Goal: Task Accomplishment & Management: Use online tool/utility

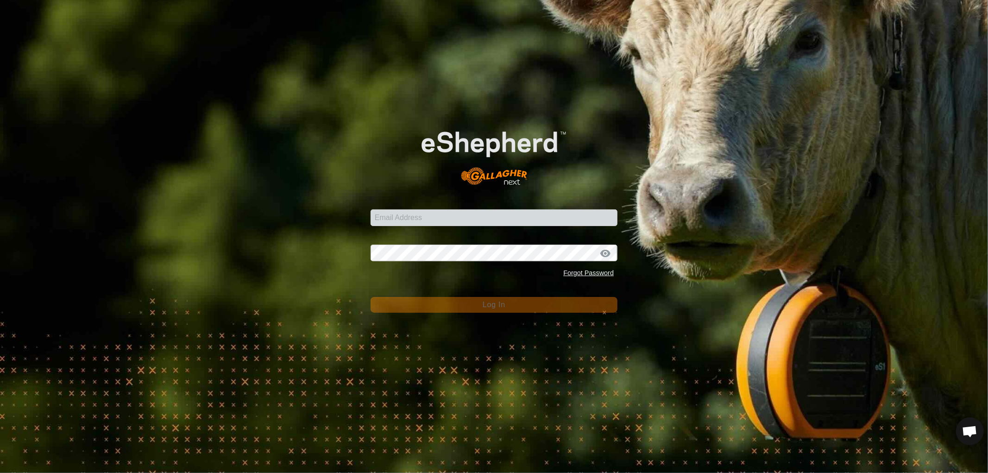
click at [379, 209] on div "Email Address" at bounding box center [494, 212] width 247 height 28
drag, startPoint x: 394, startPoint y: 211, endPoint x: 411, endPoint y: 214, distance: 17.4
click at [394, 211] on input "Email Address" at bounding box center [494, 217] width 247 height 17
type input "[EMAIL_ADDRESS][DOMAIN_NAME]"
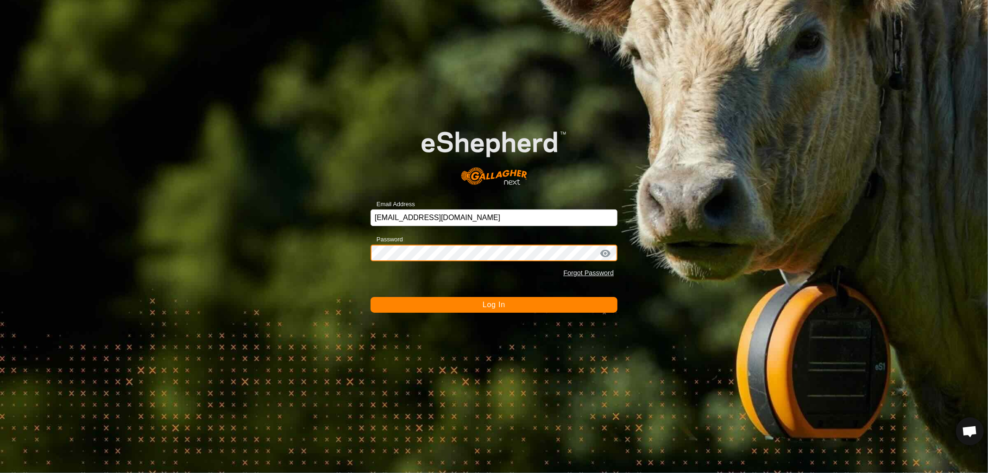
click at [371, 297] on button "Log In" at bounding box center [494, 305] width 247 height 16
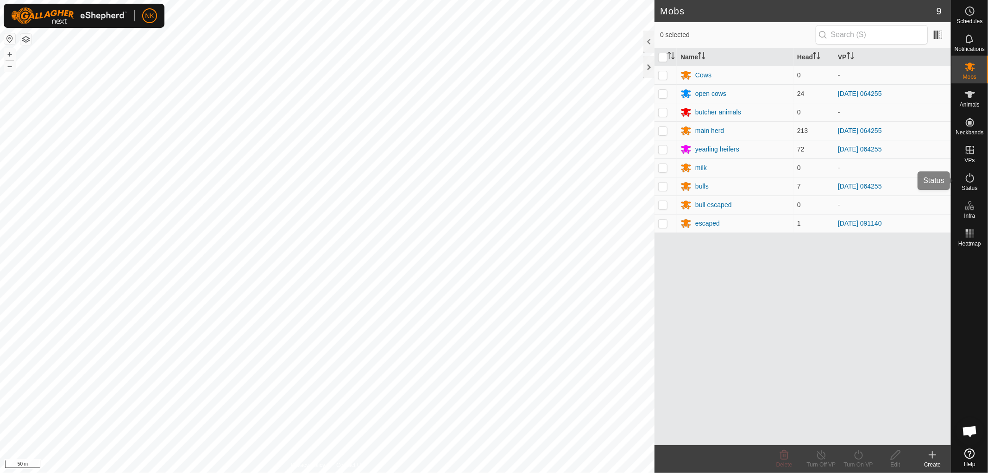
click at [970, 180] on icon at bounding box center [970, 177] width 11 height 11
click at [966, 181] on icon at bounding box center [970, 177] width 11 height 11
click at [971, 182] on icon at bounding box center [970, 177] width 8 height 9
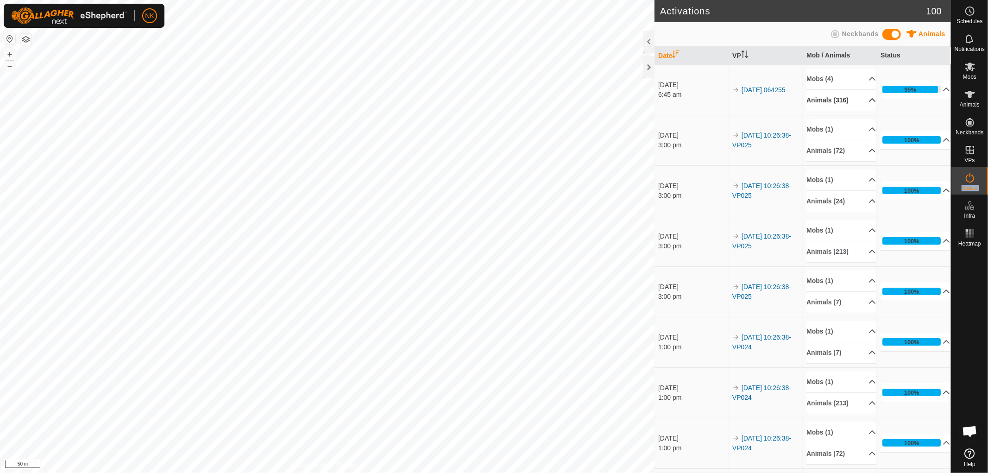
click at [848, 99] on p-accordion-header "Animals (316)" at bounding box center [842, 100] width 70 height 21
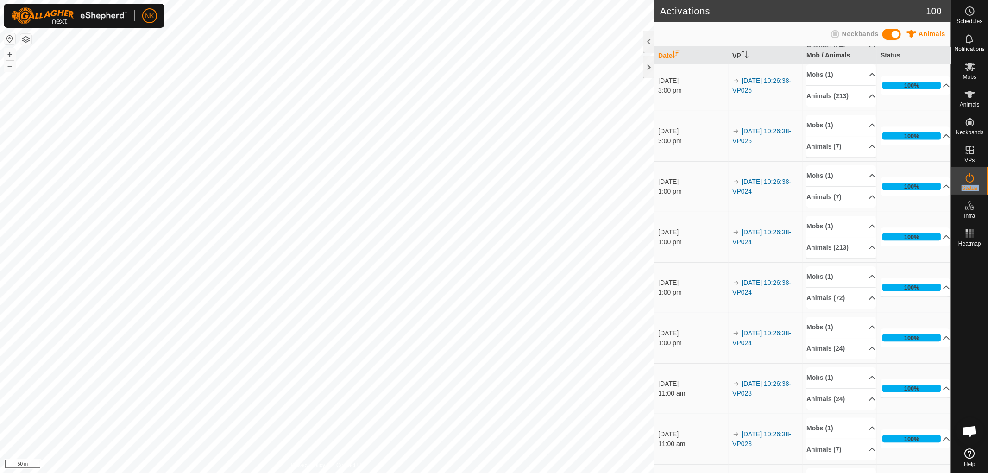
scroll to position [1441, 0]
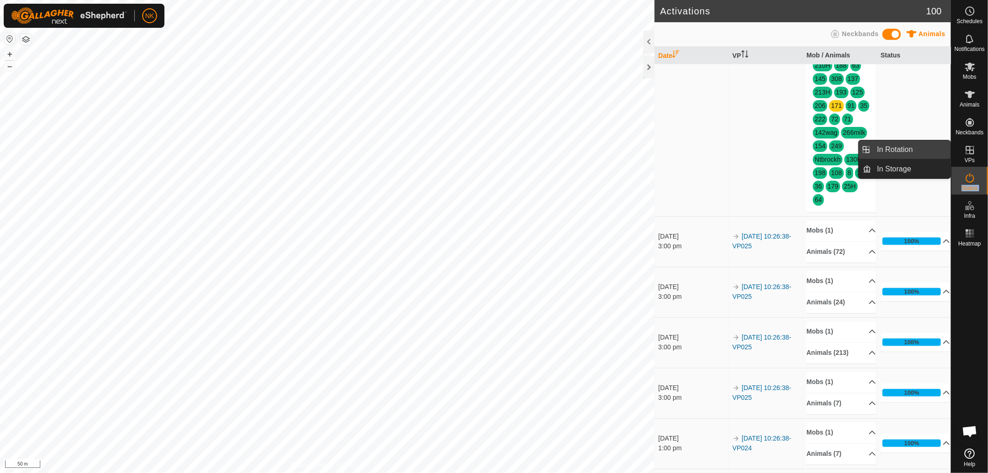
drag, startPoint x: 973, startPoint y: 156, endPoint x: 916, endPoint y: 155, distance: 56.5
click at [898, 150] on link "In Rotation" at bounding box center [911, 149] width 79 height 19
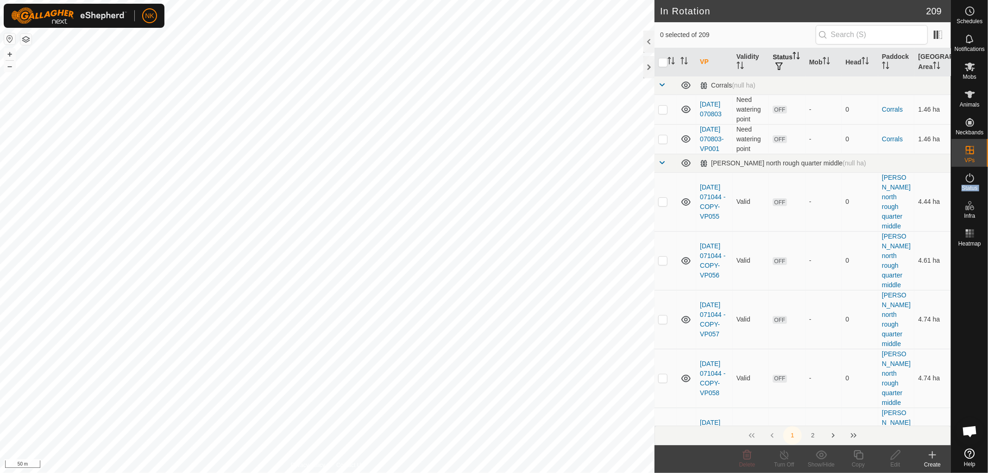
click at [786, 55] on th "Status" at bounding box center [787, 62] width 37 height 28
click at [783, 64] on span "button" at bounding box center [779, 66] width 7 height 7
click at [789, 118] on input "ON" at bounding box center [788, 115] width 9 height 9
checkbox input "true"
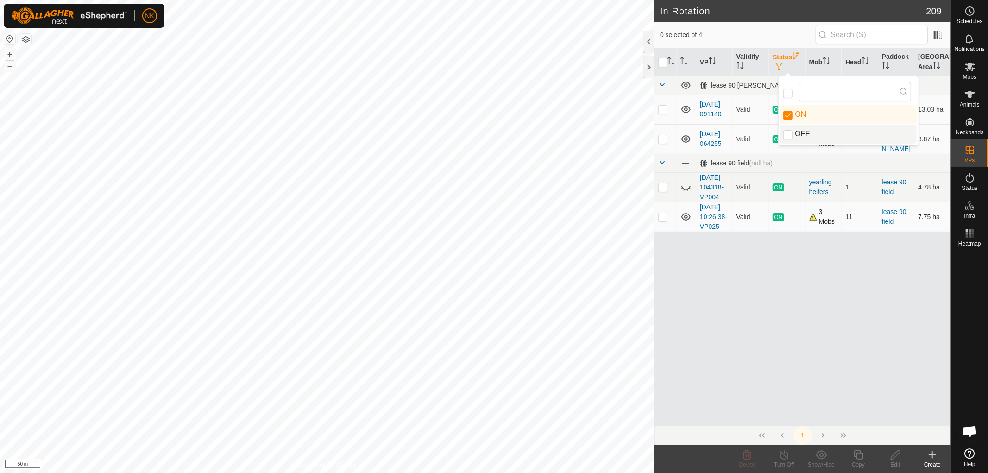
click at [663, 221] on p-checkbox at bounding box center [662, 216] width 9 height 7
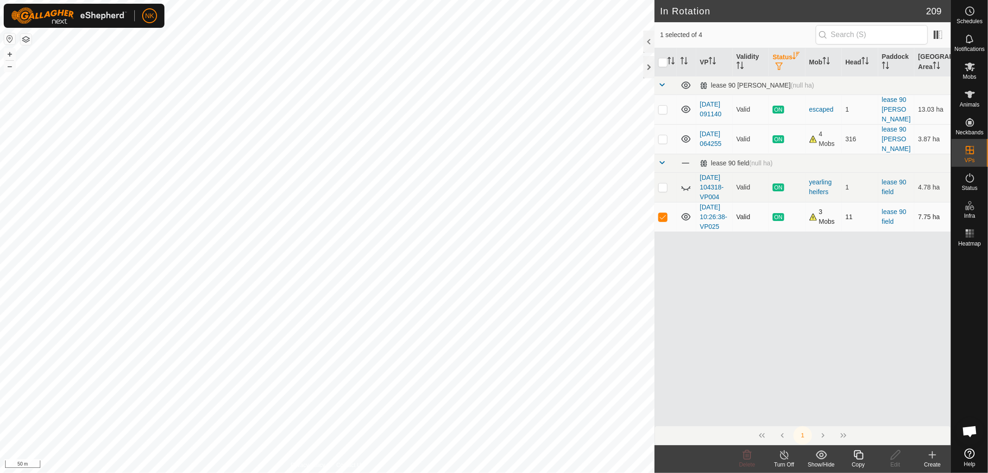
click at [663, 221] on p-checkbox at bounding box center [662, 216] width 9 height 7
checkbox input "false"
click at [665, 141] on p-checkbox at bounding box center [662, 138] width 9 height 7
checkbox input "true"
click at [857, 456] on icon at bounding box center [858, 454] width 9 height 9
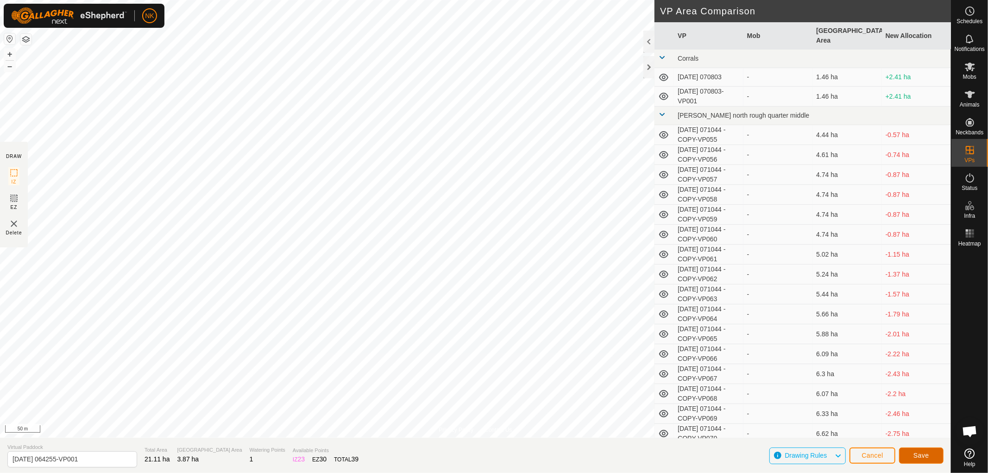
click at [917, 455] on span "Save" at bounding box center [922, 455] width 16 height 7
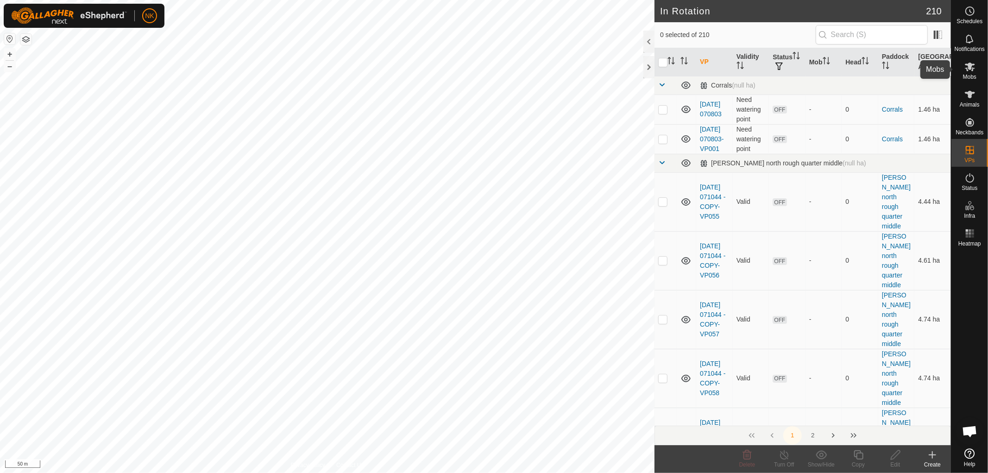
click at [973, 71] on icon at bounding box center [970, 67] width 10 height 9
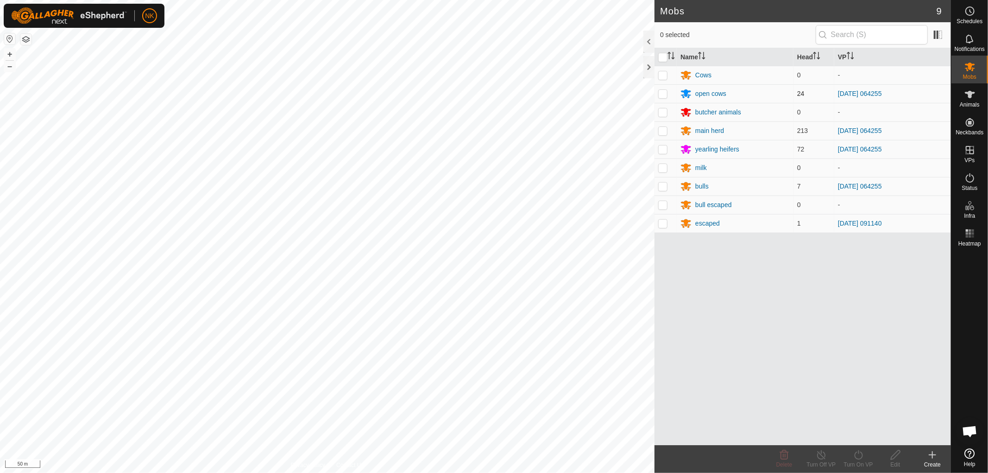
click at [661, 92] on p-checkbox at bounding box center [662, 93] width 9 height 7
checkbox input "true"
click at [664, 128] on p-checkbox at bounding box center [662, 130] width 9 height 7
checkbox input "true"
click at [663, 148] on p-checkbox at bounding box center [662, 148] width 9 height 7
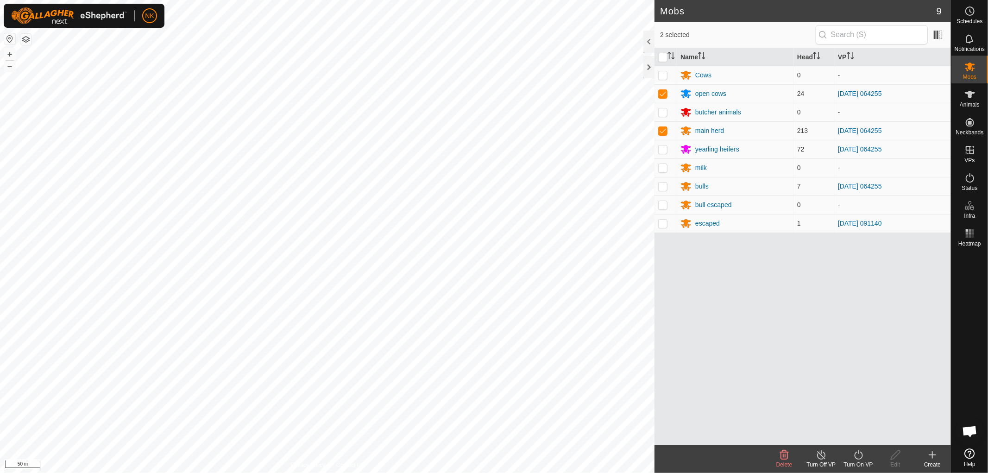
checkbox input "true"
click at [662, 186] on p-checkbox at bounding box center [662, 186] width 9 height 7
checkbox input "true"
click at [866, 455] on turn-on-svg-icon at bounding box center [858, 454] width 37 height 11
click at [855, 427] on link "Now" at bounding box center [887, 434] width 92 height 19
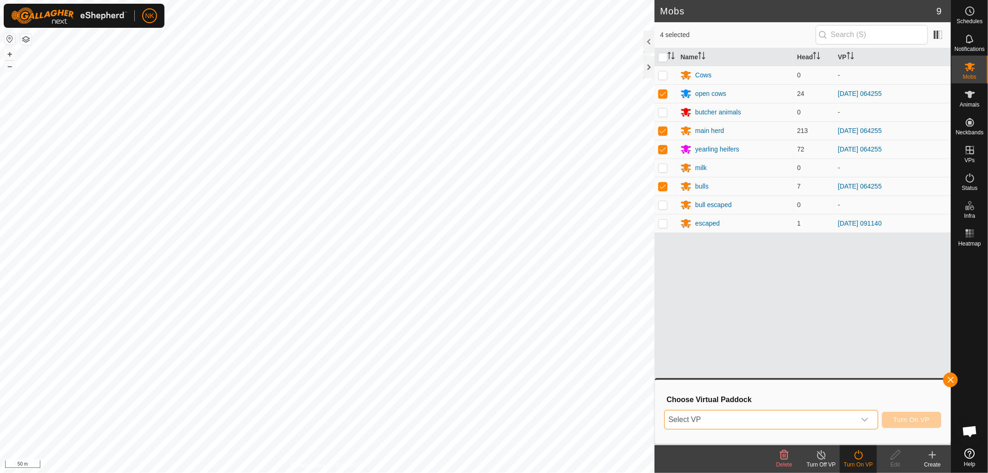
click at [793, 416] on span "Select VP" at bounding box center [760, 420] width 191 height 19
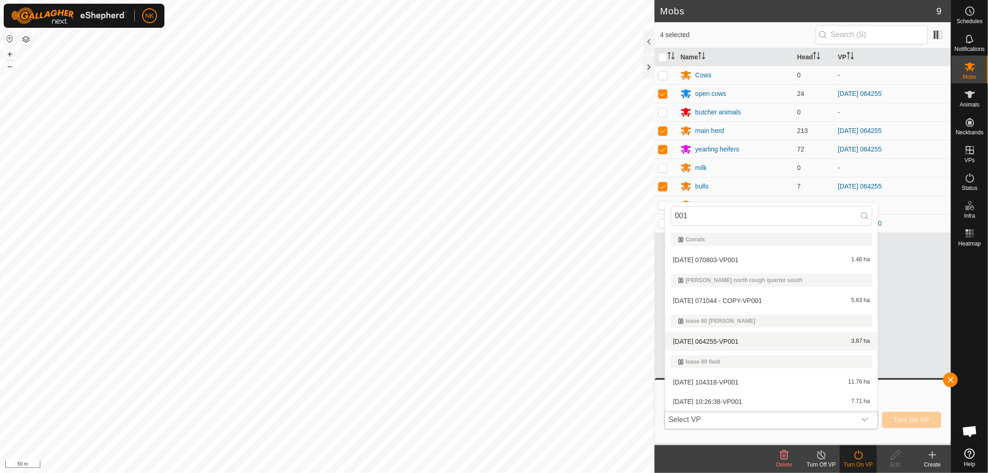
type input "001"
click at [714, 345] on li "[DATE] 064255-VP001 3.87 ha" at bounding box center [771, 341] width 213 height 19
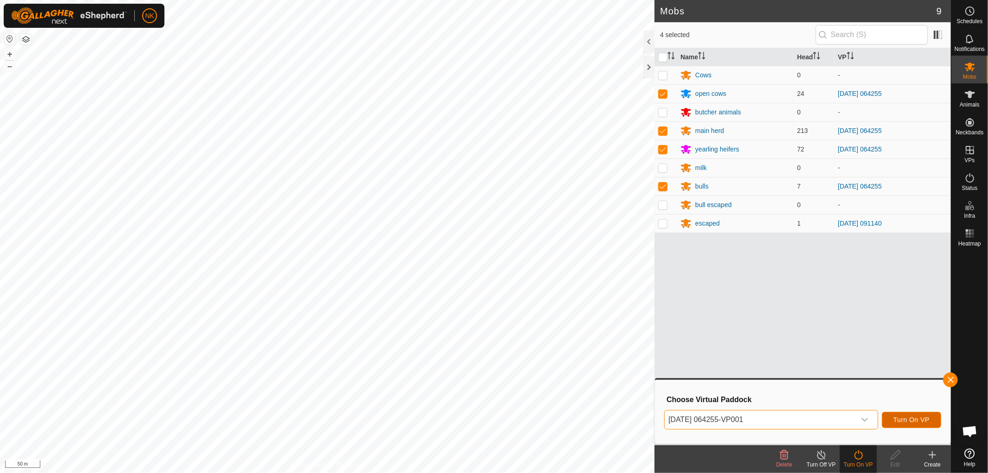
click at [916, 423] on span "Turn On VP" at bounding box center [912, 419] width 36 height 7
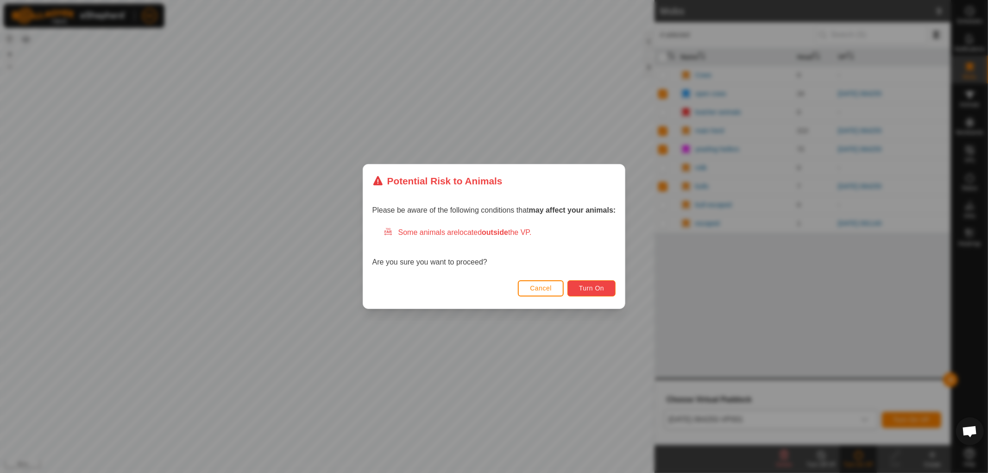
click at [598, 288] on span "Turn On" at bounding box center [591, 287] width 25 height 7
